Goal: Entertainment & Leisure: Consume media (video, audio)

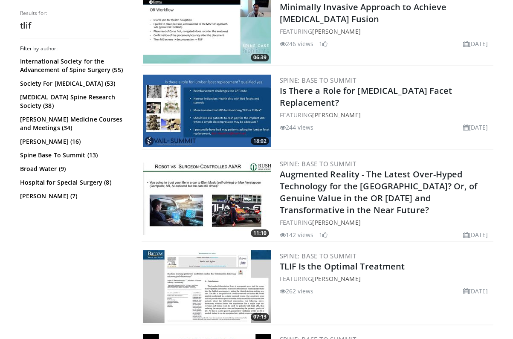
scroll to position [1127, 0]
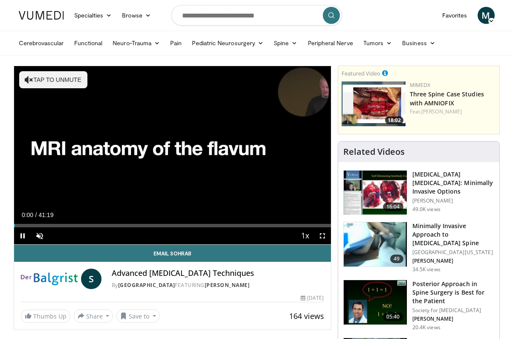
click at [321, 233] on span "Video Player" at bounding box center [322, 235] width 17 height 17
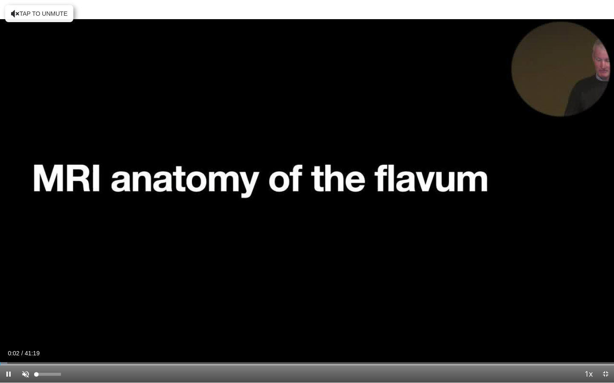
click at [26, 338] on span "Video Player" at bounding box center [25, 374] width 17 height 17
click at [15, 338] on div "Loaded : 4.03% 00:04 01:00" at bounding box center [307, 362] width 614 height 8
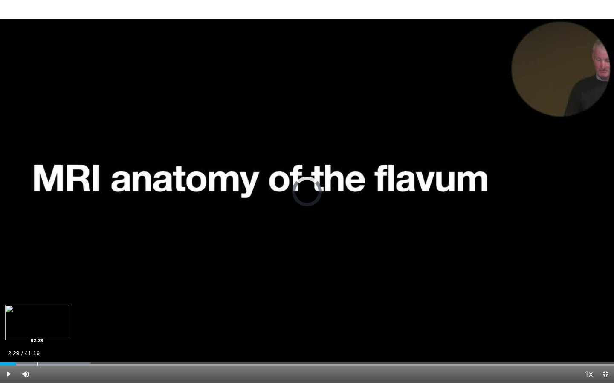
click at [37, 338] on div "Progress Bar" at bounding box center [37, 364] width 1 height 3
click at [32, 338] on div "Progress Bar" at bounding box center [32, 364] width 1 height 3
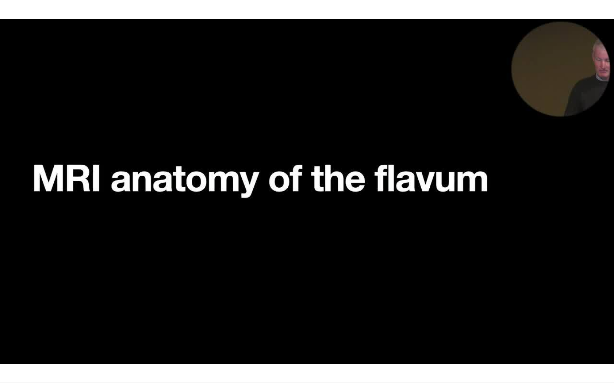
click at [54, 338] on video-js "**********" at bounding box center [307, 191] width 614 height 383
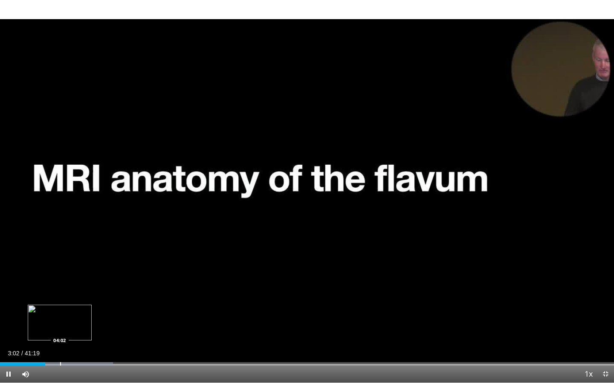
click at [60, 338] on div "Loaded : 18.40% 03:02 04:02" at bounding box center [307, 362] width 614 height 8
click at [76, 338] on div "Loaded : 18.40% 04:02 05:06" at bounding box center [307, 362] width 614 height 8
click at [84, 338] on div "Progress Bar" at bounding box center [84, 364] width 1 height 3
click at [98, 338] on div "Progress Bar" at bounding box center [98, 364] width 1 height 3
click at [113, 338] on div "Progress Bar" at bounding box center [113, 364] width 1 height 3
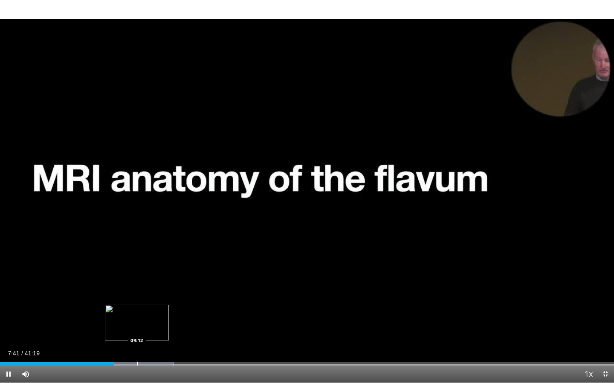
click at [137, 338] on div "Progress Bar" at bounding box center [137, 364] width 1 height 3
click at [164, 338] on div "Progress Bar" at bounding box center [164, 364] width 1 height 3
click at [182, 338] on div "Progress Bar" at bounding box center [182, 364] width 1 height 3
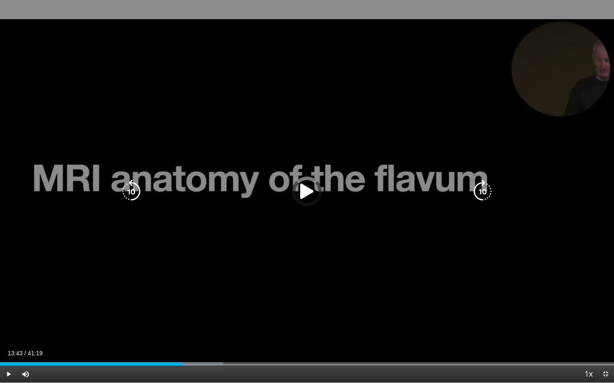
click at [204, 338] on div "Loaded : 36.30% 12:17 13:34" at bounding box center [307, 362] width 614 height 8
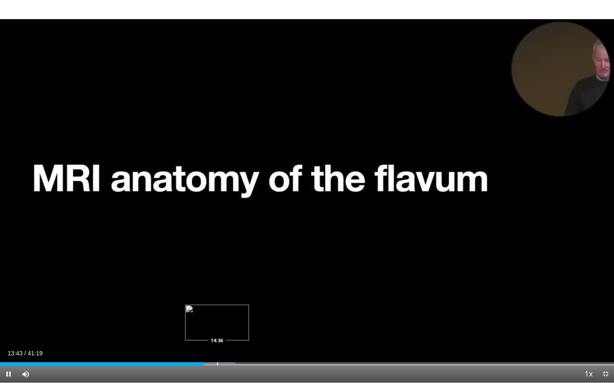
click at [218, 338] on div "Loaded : 38.31% 13:43 14:36" at bounding box center [307, 362] width 614 height 8
click at [236, 338] on div "Progress Bar" at bounding box center [236, 364] width 1 height 3
click at [258, 338] on div "Progress Bar" at bounding box center [258, 364] width 1 height 3
click at [512, 338] on span "Video Player" at bounding box center [605, 374] width 17 height 17
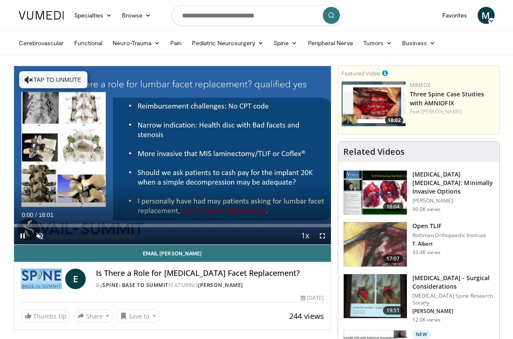
click at [320, 236] on span "Video Player" at bounding box center [322, 235] width 17 height 17
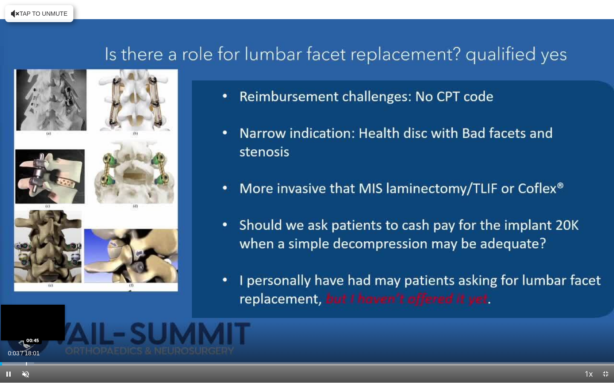
click at [27, 338] on div "Progress Bar" at bounding box center [26, 364] width 1 height 3
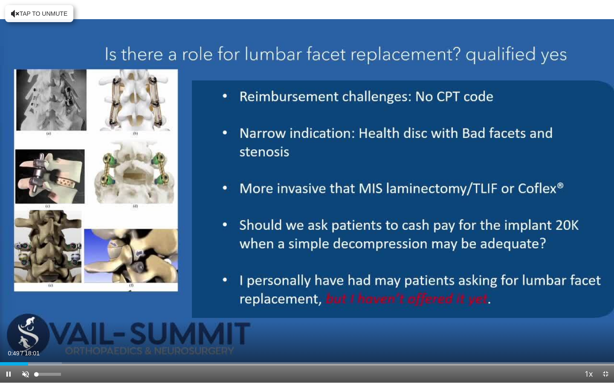
click at [28, 338] on span "Video Player" at bounding box center [25, 374] width 17 height 17
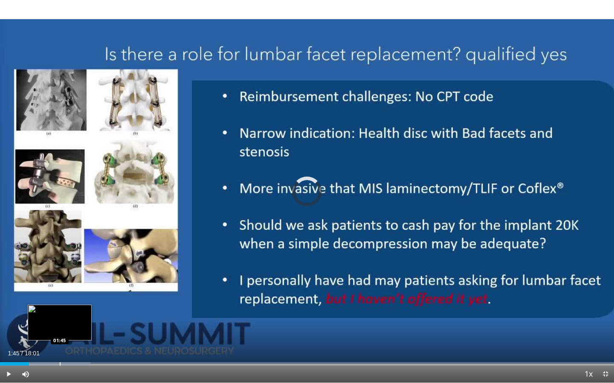
click at [60, 338] on div "Progress Bar" at bounding box center [60, 364] width 1 height 3
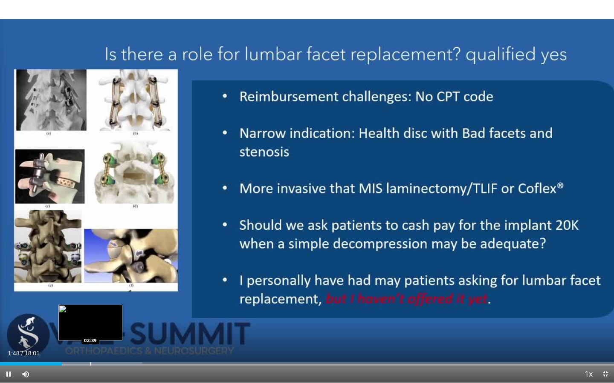
click at [90, 338] on div "Loaded : 23.14% 01:48 02:39" at bounding box center [307, 362] width 614 height 8
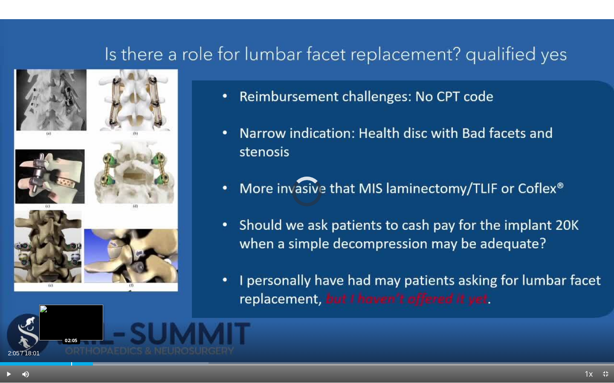
click at [71, 338] on div "Progress Bar" at bounding box center [71, 364] width 1 height 3
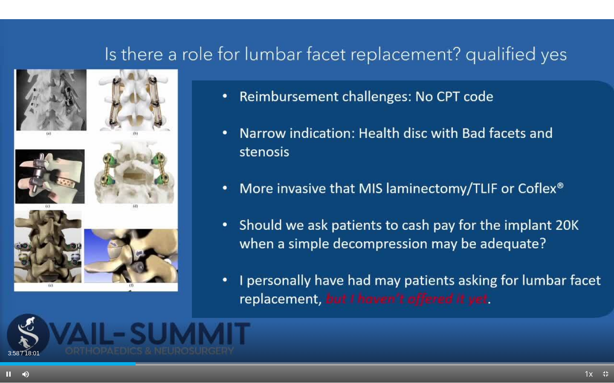
click at [6, 338] on span "Video Player" at bounding box center [8, 374] width 17 height 17
